Goal: Contribute content: Add original content to the website for others to see

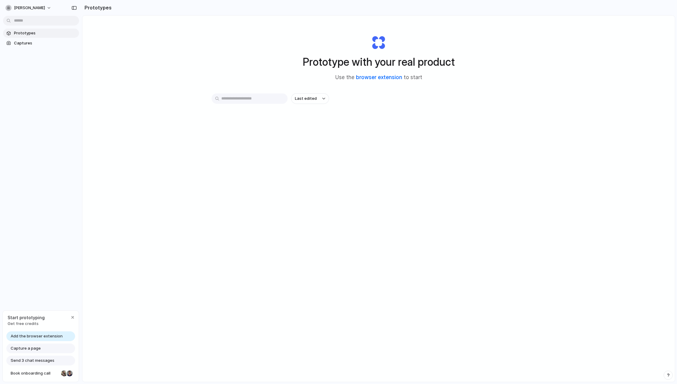
click at [366, 76] on link "browser extension" at bounding box center [379, 77] width 46 height 6
click at [316, 102] on button "Last edited" at bounding box center [310, 98] width 38 height 10
click at [305, 99] on span "Last edited" at bounding box center [306, 98] width 22 height 6
drag, startPoint x: 77, startPoint y: 31, endPoint x: 79, endPoint y: 23, distance: 8.4
click at [77, 32] on div "Last edited Last created Alphabetical" at bounding box center [338, 192] width 677 height 384
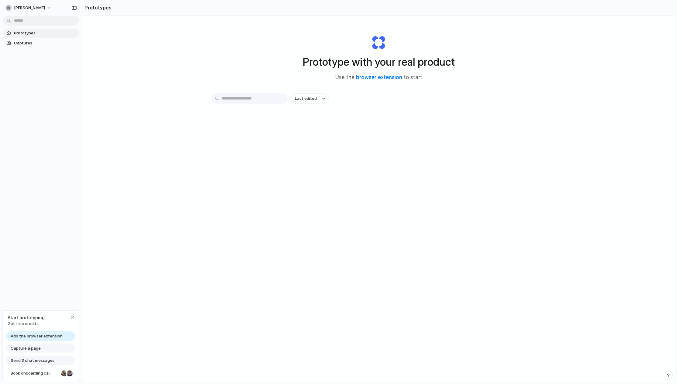
click at [91, 10] on h2 "Prototypes" at bounding box center [96, 7] width 29 height 7
click at [76, 6] on div "button" at bounding box center [73, 8] width 5 height 4
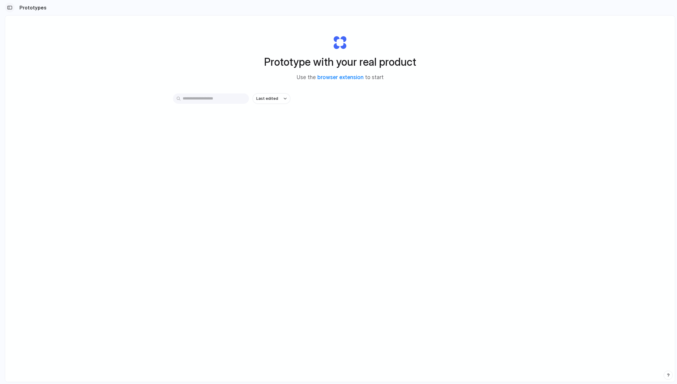
click at [11, 9] on div "button" at bounding box center [9, 7] width 5 height 4
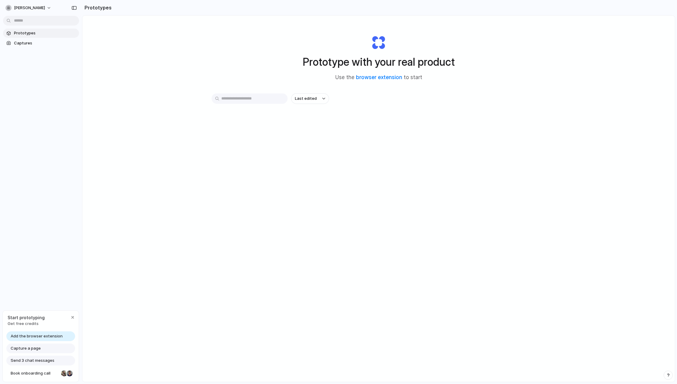
drag, startPoint x: 76, startPoint y: 10, endPoint x: 65, endPoint y: 64, distance: 54.5
click at [65, 64] on div "dor-benshimon Prototypes Captures Start prototyping Get free credits Add the br…" at bounding box center [41, 192] width 82 height 384
drag, startPoint x: 35, startPoint y: 40, endPoint x: 39, endPoint y: 76, distance: 35.5
click at [39, 76] on div "Prototypes Captures" at bounding box center [41, 63] width 82 height 127
click at [30, 46] on span "Captures" at bounding box center [45, 43] width 63 height 6
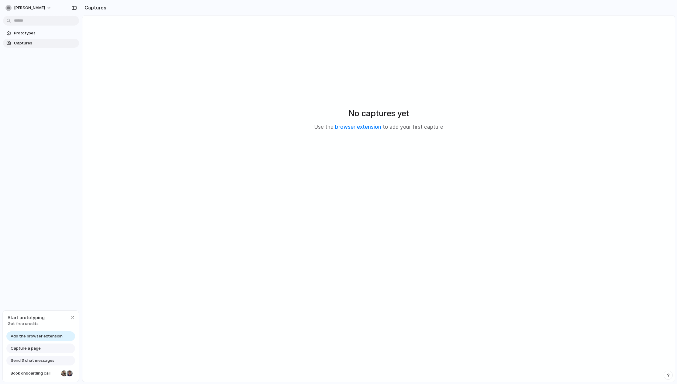
click at [32, 39] on link "Captures" at bounding box center [41, 43] width 76 height 9
click at [33, 35] on span "Prototypes" at bounding box center [45, 33] width 63 height 6
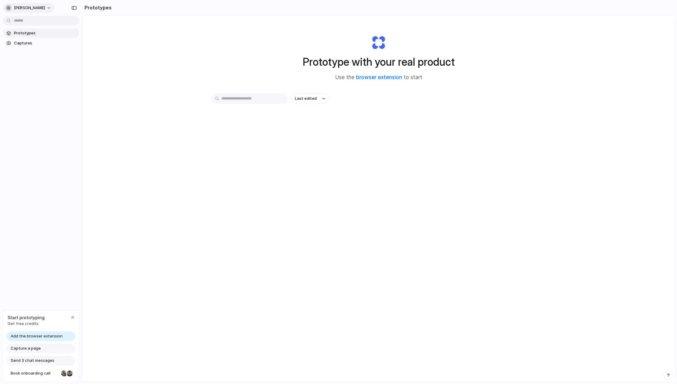
click at [38, 9] on span "[PERSON_NAME]" at bounding box center [29, 8] width 31 height 6
drag, startPoint x: 34, startPoint y: 30, endPoint x: 38, endPoint y: 44, distance: 14.5
click at [38, 51] on ul "Settings Invite members Change theme Sign out" at bounding box center [29, 36] width 53 height 42
click at [38, 42] on span "Change theme" at bounding box center [28, 41] width 29 height 6
click at [38, 42] on div at bounding box center [27, 61] width 55 height 52
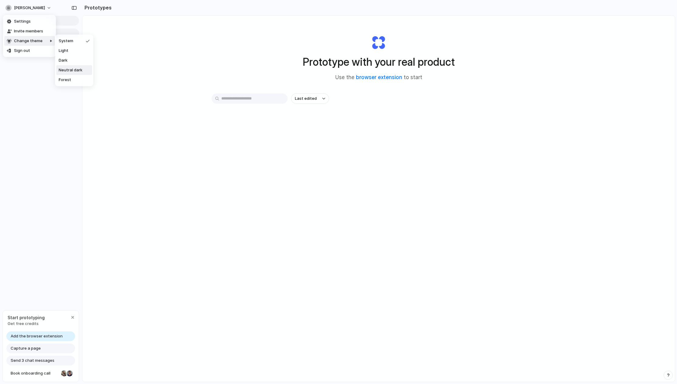
click at [71, 71] on span "Neutral dark" at bounding box center [71, 70] width 24 height 6
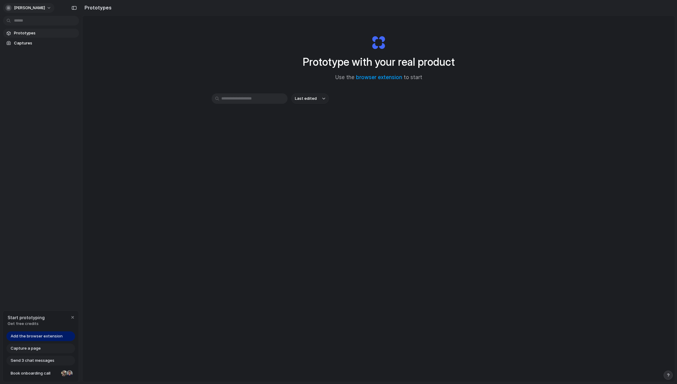
click at [43, 10] on span "dor-benshimon" at bounding box center [29, 8] width 31 height 6
click at [69, 61] on li "Dark" at bounding box center [76, 61] width 40 height 10
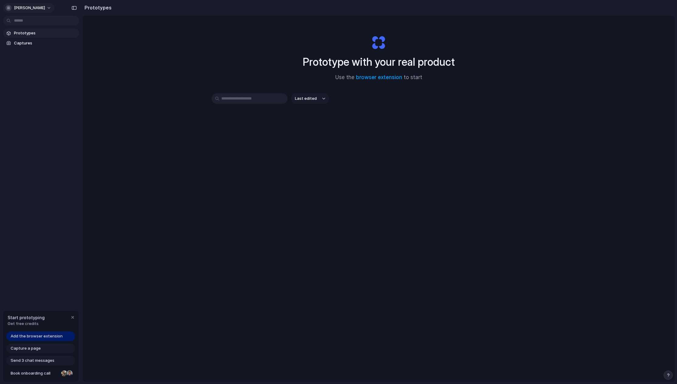
click at [27, 10] on span "dor-benshimon" at bounding box center [29, 8] width 31 height 6
click at [79, 79] on li "Forest" at bounding box center [74, 80] width 36 height 10
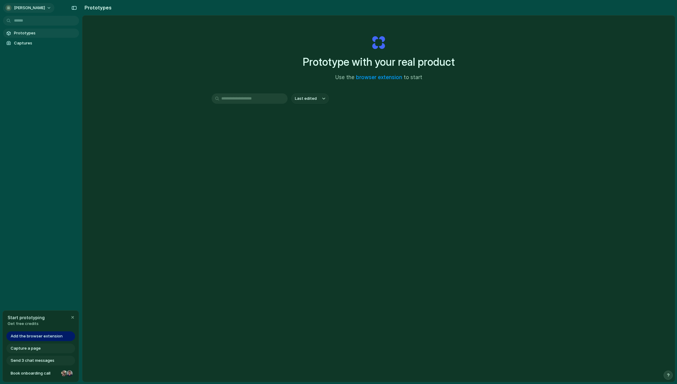
click at [39, 8] on span "dor-benshimon" at bounding box center [29, 8] width 31 height 6
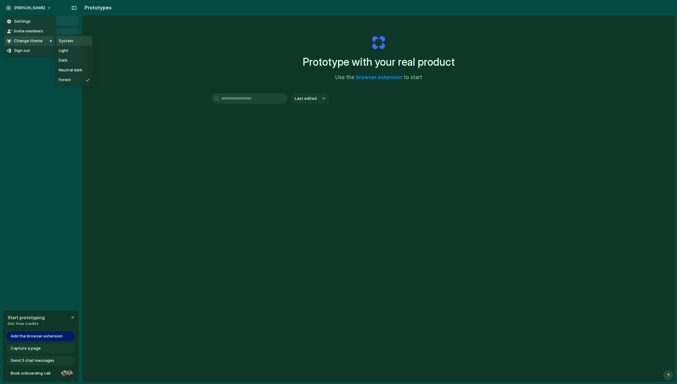
click at [64, 41] on span "System" at bounding box center [66, 41] width 15 height 6
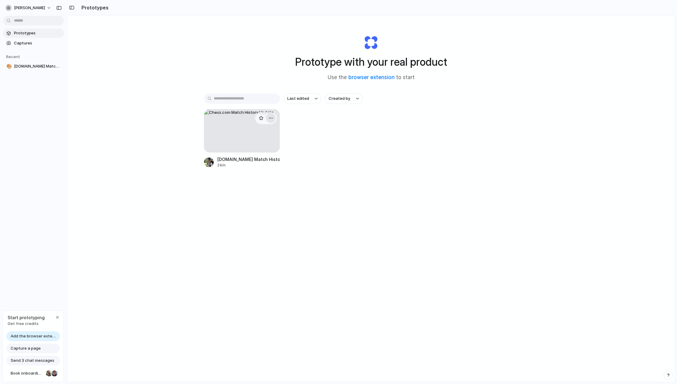
click at [271, 118] on div "button" at bounding box center [270, 118] width 5 height 5
click at [147, 83] on div "Open in new tab Rename Copy link Delete" at bounding box center [338, 192] width 677 height 384
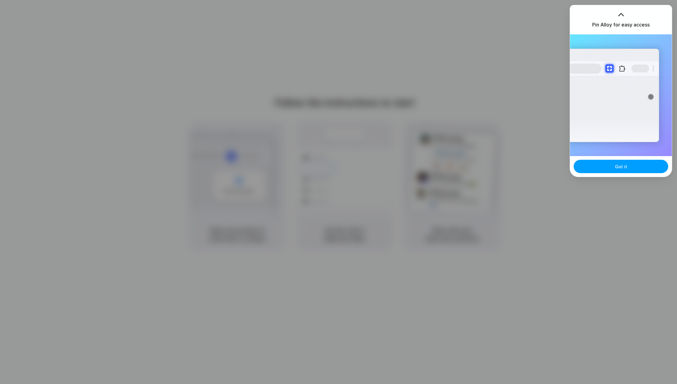
click at [609, 164] on button "Got it" at bounding box center [621, 166] width 95 height 13
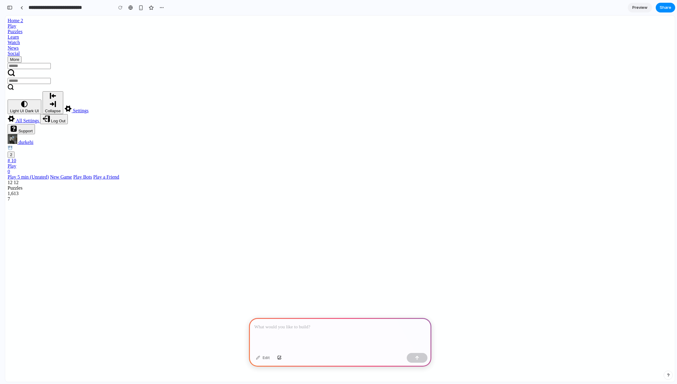
click at [286, 334] on div at bounding box center [340, 334] width 182 height 33
click at [291, 323] on p at bounding box center [339, 326] width 171 height 7
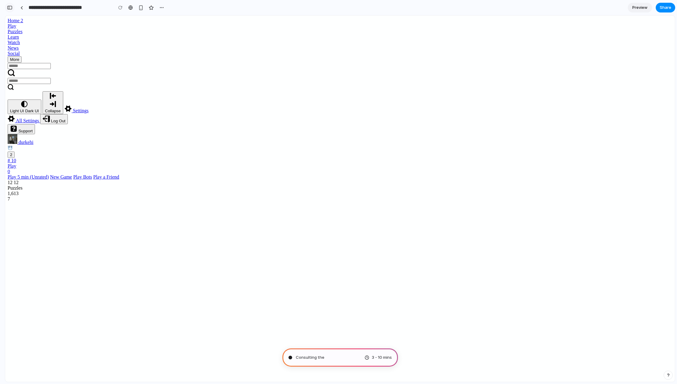
click at [9, 7] on div "button" at bounding box center [9, 7] width 5 height 4
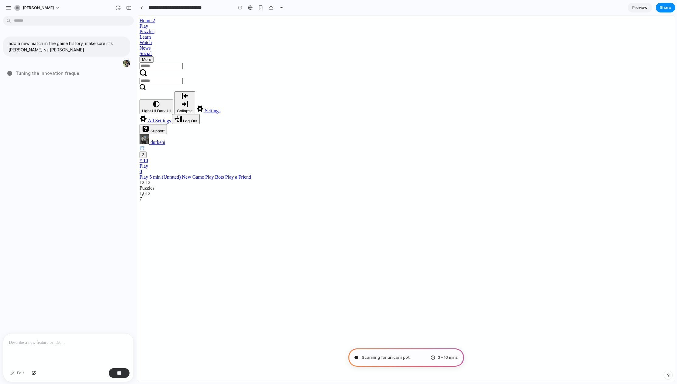
type input "**********"
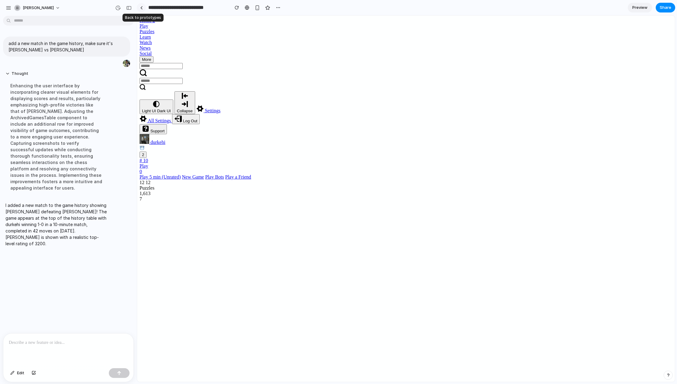
click at [142, 6] on div at bounding box center [141, 7] width 3 height 3
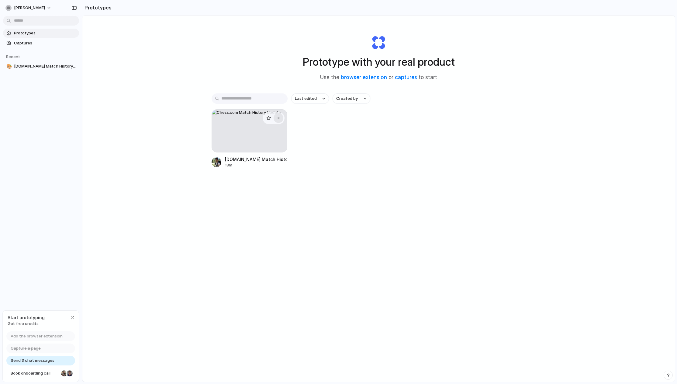
click at [278, 118] on div "button" at bounding box center [278, 118] width 5 height 5
click at [262, 162] on li "Delete" at bounding box center [259, 161] width 43 height 10
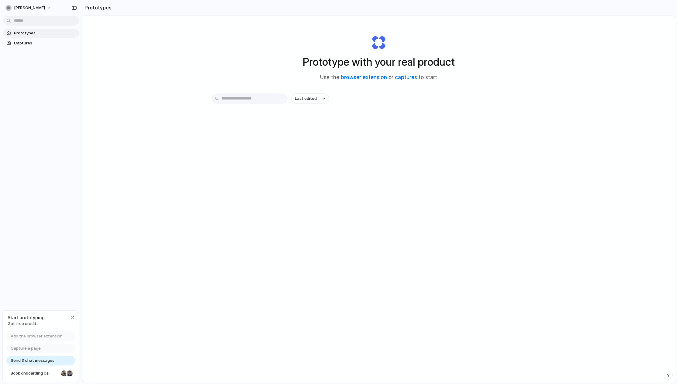
click at [44, 36] on span "Prototypes" at bounding box center [45, 33] width 63 height 6
click at [377, 78] on link "browser extension" at bounding box center [364, 77] width 46 height 6
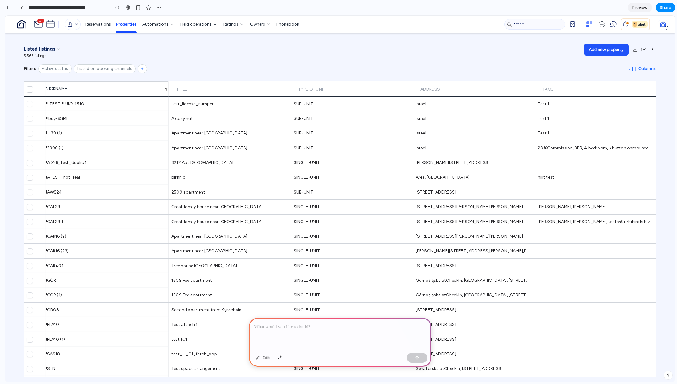
click at [284, 325] on p at bounding box center [339, 326] width 171 height 7
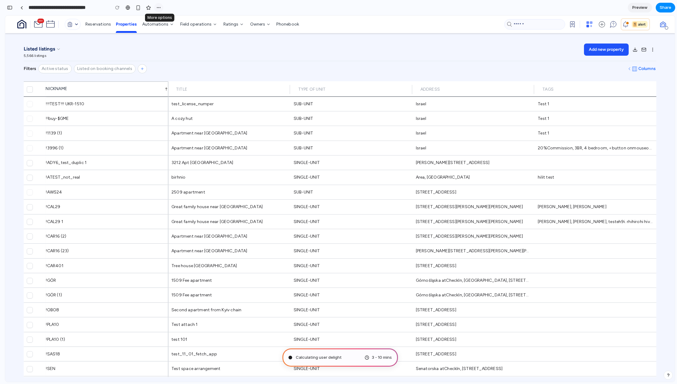
click at [157, 9] on div "button" at bounding box center [158, 7] width 5 height 5
click at [158, 7] on div "Duplicate Delete" at bounding box center [338, 192] width 677 height 384
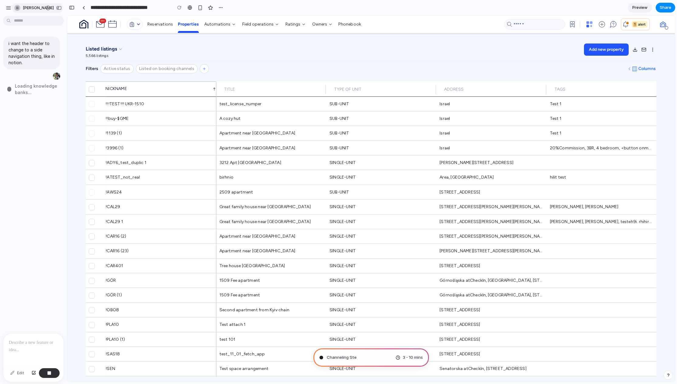
click at [57, 6] on div "button" at bounding box center [58, 8] width 5 height 4
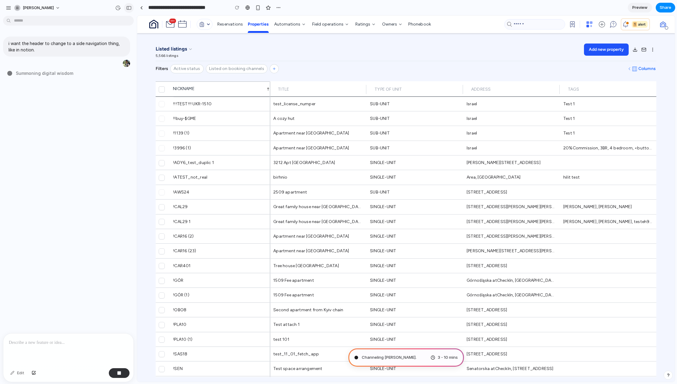
click at [126, 4] on button "button" at bounding box center [129, 8] width 10 height 10
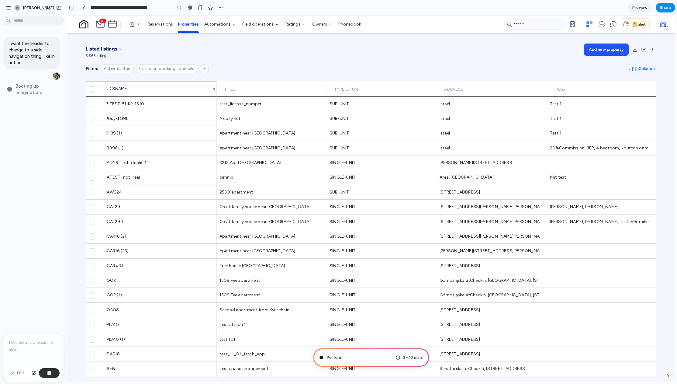
type input "**********"
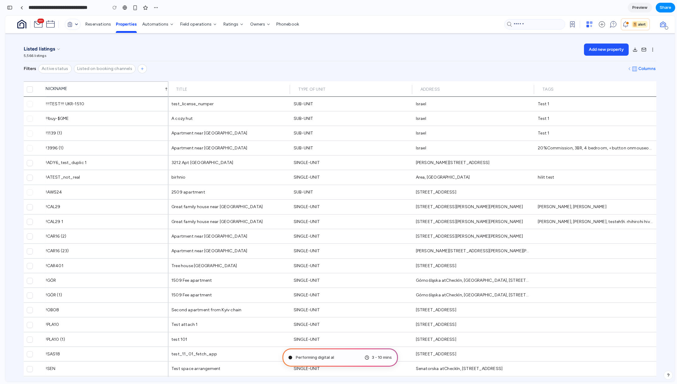
scroll to position [63, 0]
click at [326, 356] on span "Performing digital alchemy ." at bounding box center [322, 357] width 52 height 6
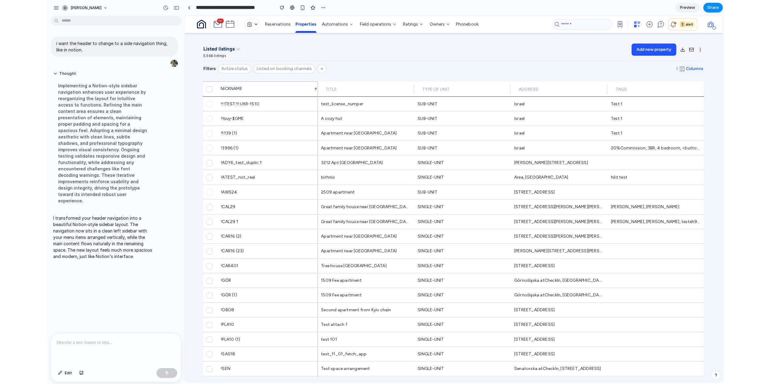
scroll to position [0, 0]
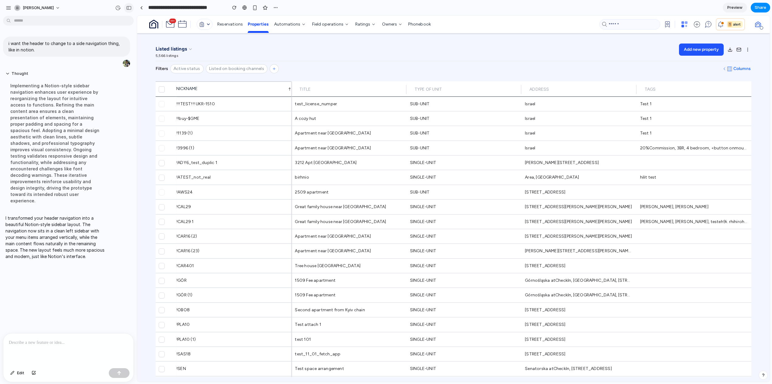
click at [130, 8] on div "button" at bounding box center [128, 8] width 5 height 4
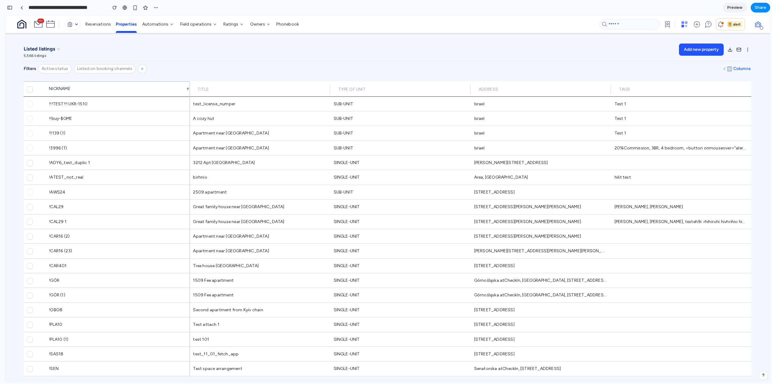
click at [677, 9] on span "Preview" at bounding box center [734, 8] width 15 height 6
click at [677, 8] on span "Edit" at bounding box center [734, 8] width 7 height 6
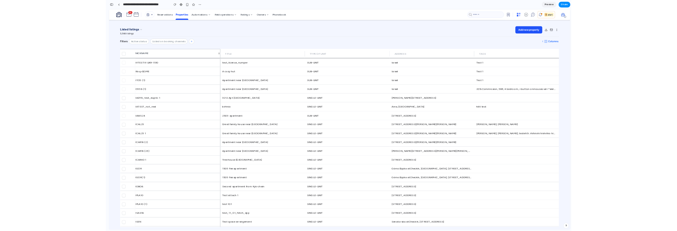
scroll to position [0, 5]
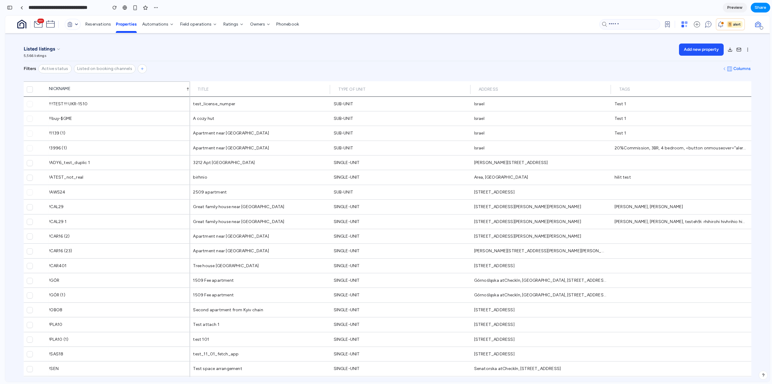
click at [677, 8] on span "Preview" at bounding box center [734, 8] width 15 height 6
click at [677, 8] on span "Share" at bounding box center [761, 8] width 12 height 6
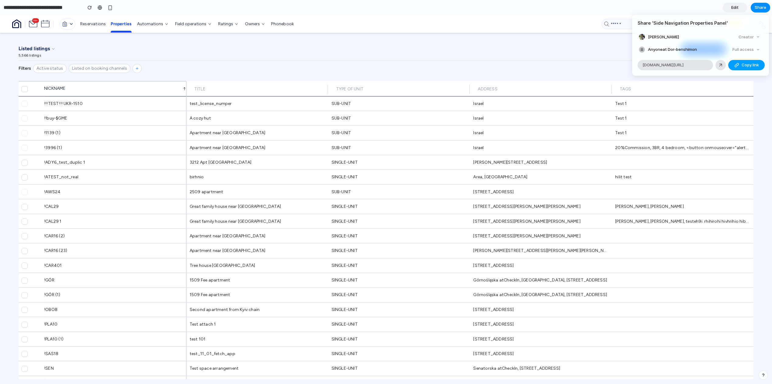
click at [677, 66] on span "Copy link" at bounding box center [750, 65] width 17 height 6
click at [677, 64] on div "button" at bounding box center [736, 65] width 5 height 5
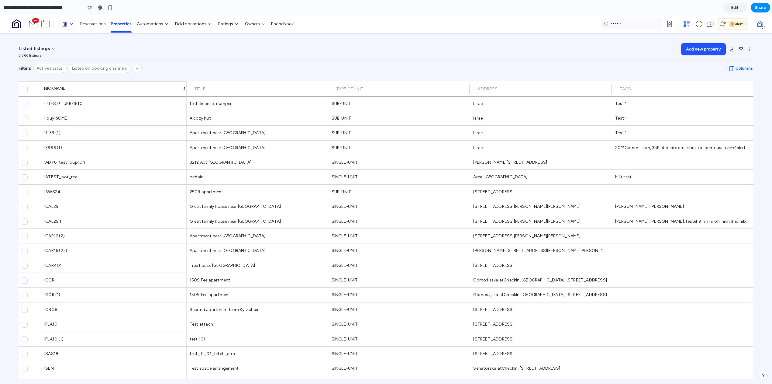
click at [157, 12] on section "**********" at bounding box center [385, 7] width 770 height 15
click at [108, 7] on div "button" at bounding box center [110, 7] width 5 height 5
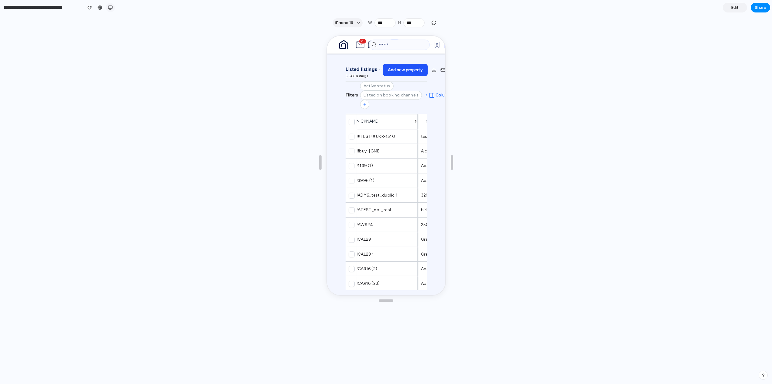
click at [113, 8] on button "button" at bounding box center [110, 7] width 9 height 9
